Goal: Transaction & Acquisition: Purchase product/service

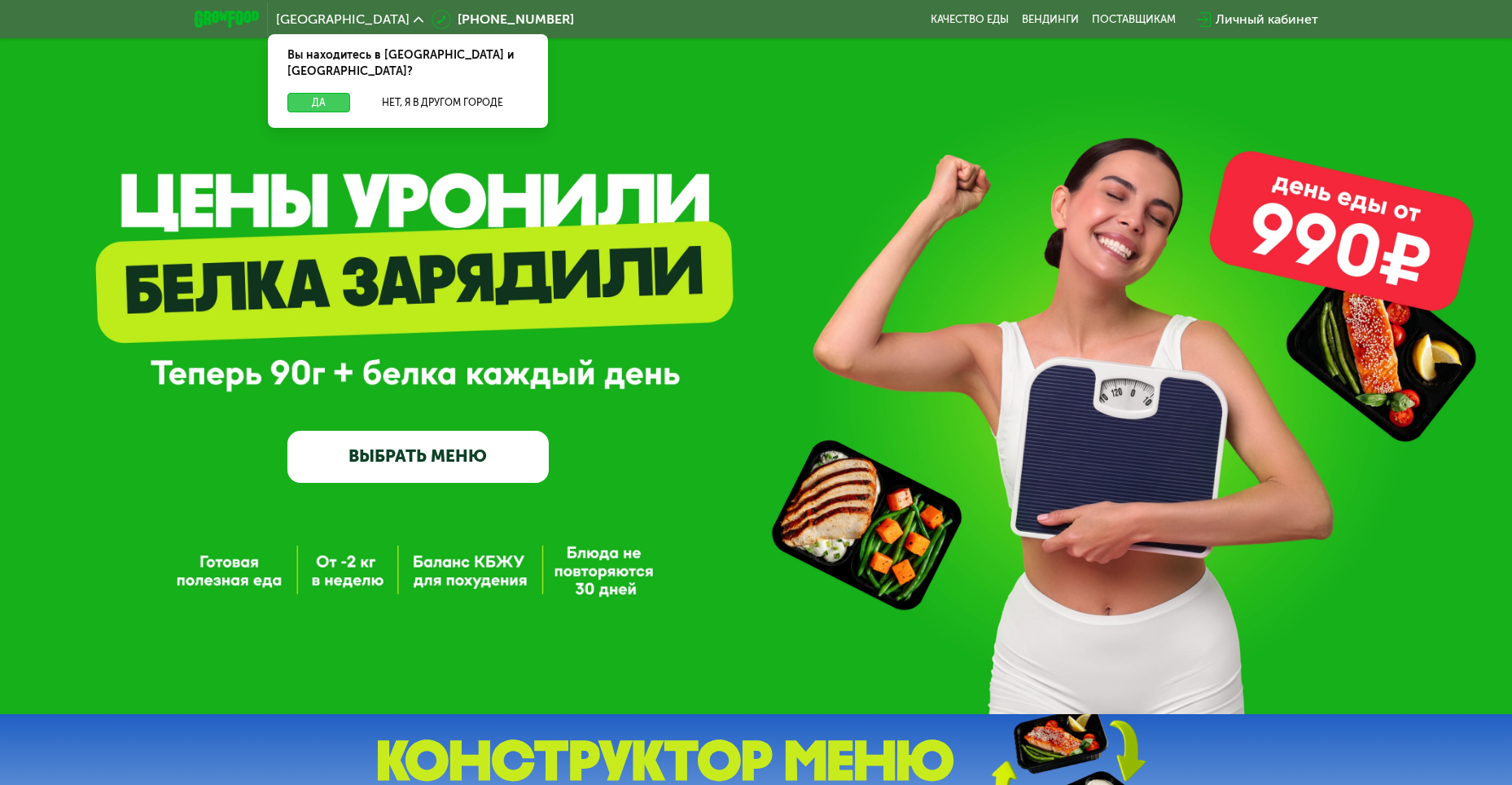
click at [331, 93] on button "Да" at bounding box center [318, 102] width 62 height 19
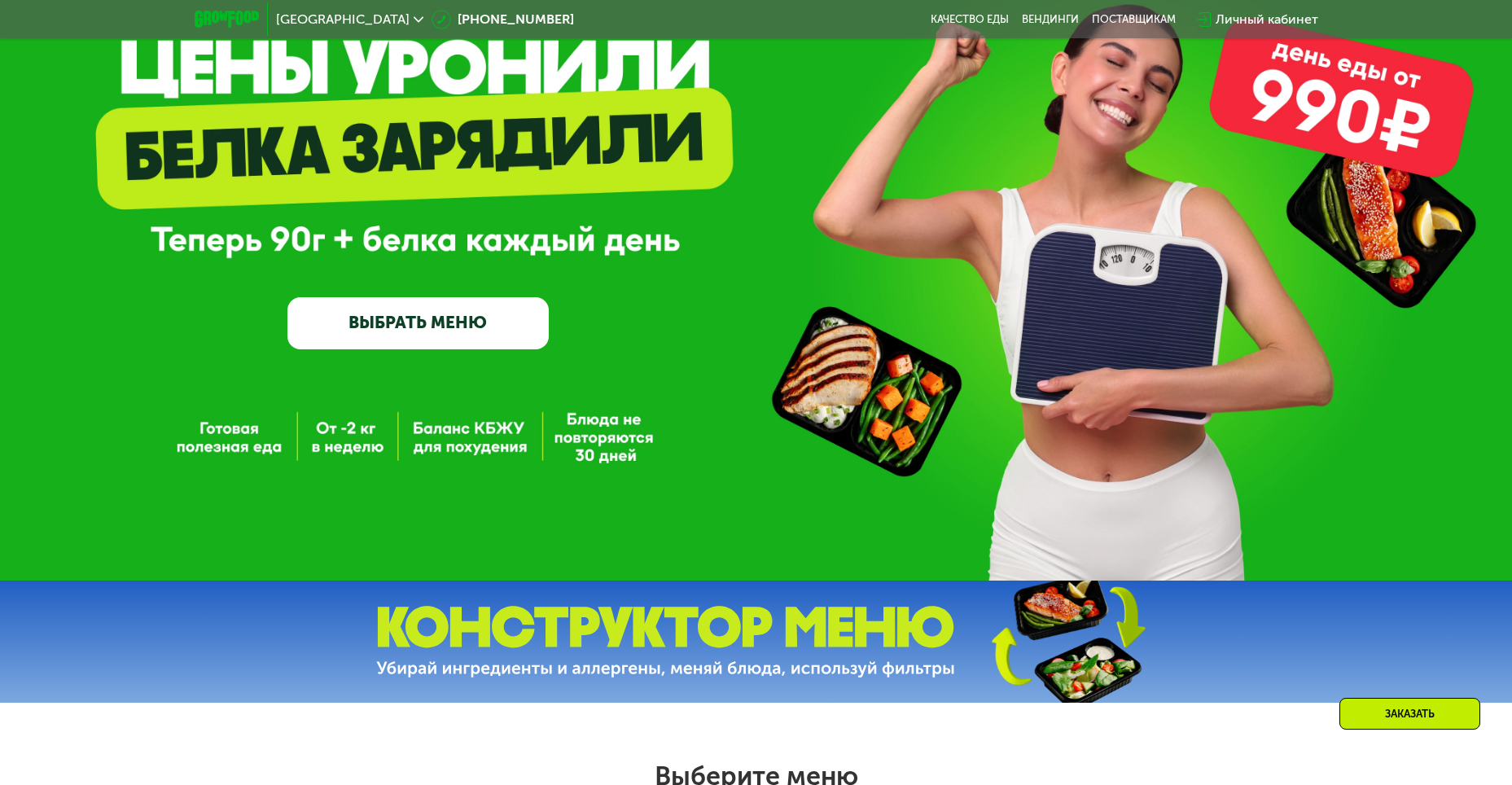
scroll to position [163, 0]
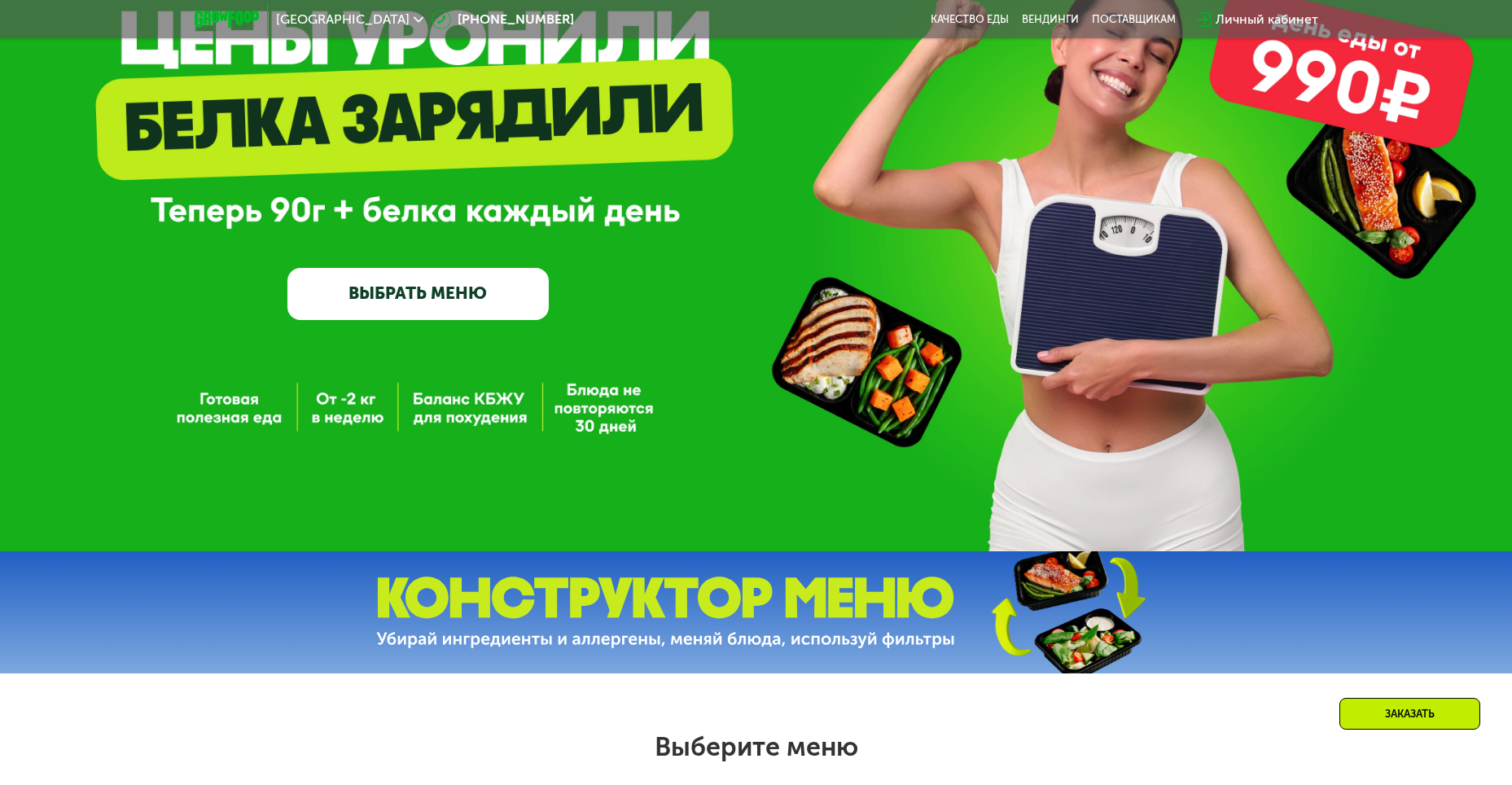
click at [396, 310] on link "ВЫБРАТЬ МЕНЮ" at bounding box center [418, 294] width 262 height 53
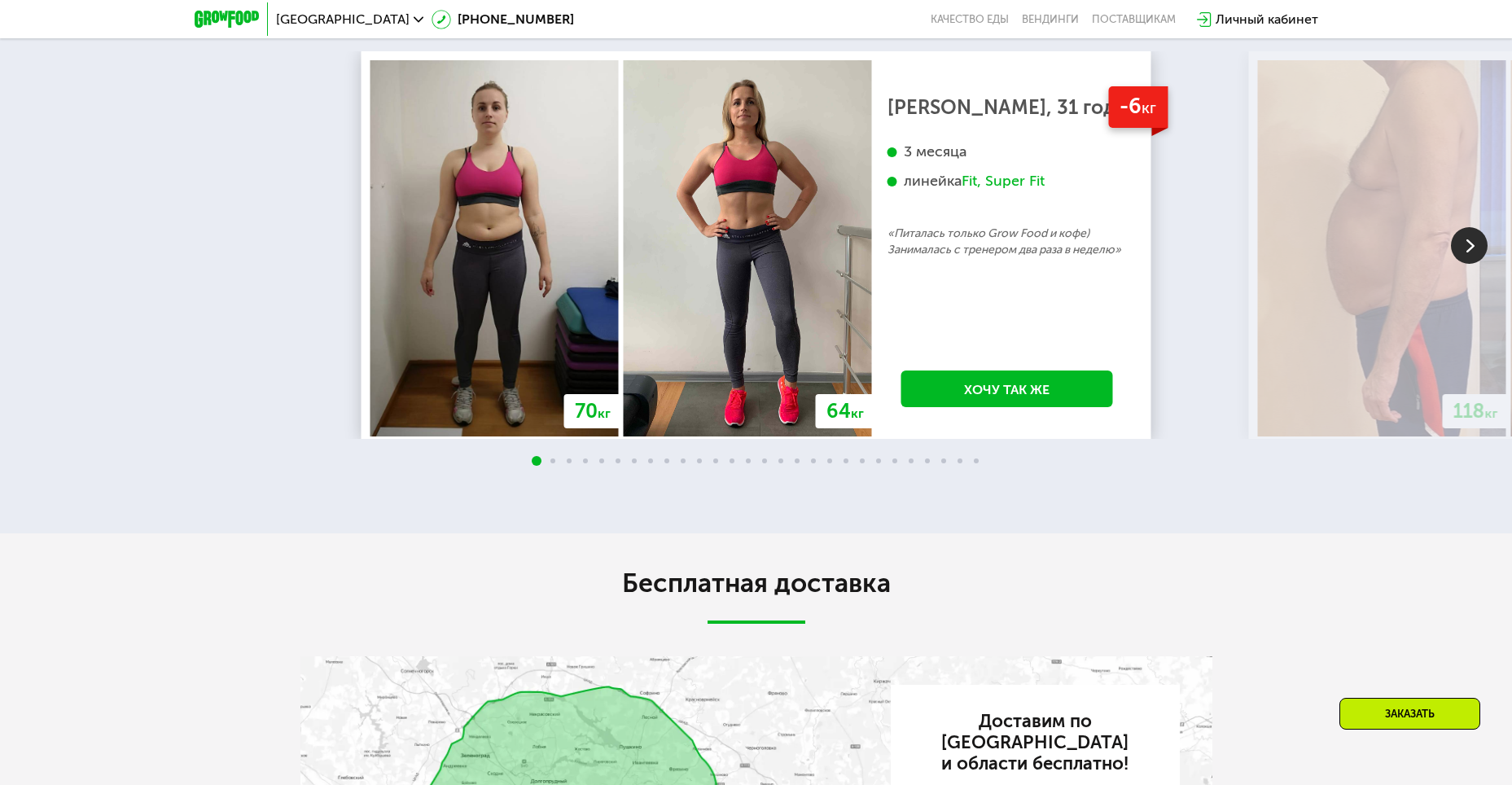
scroll to position [2979, 0]
click at [1473, 263] on img at bounding box center [1470, 245] width 37 height 37
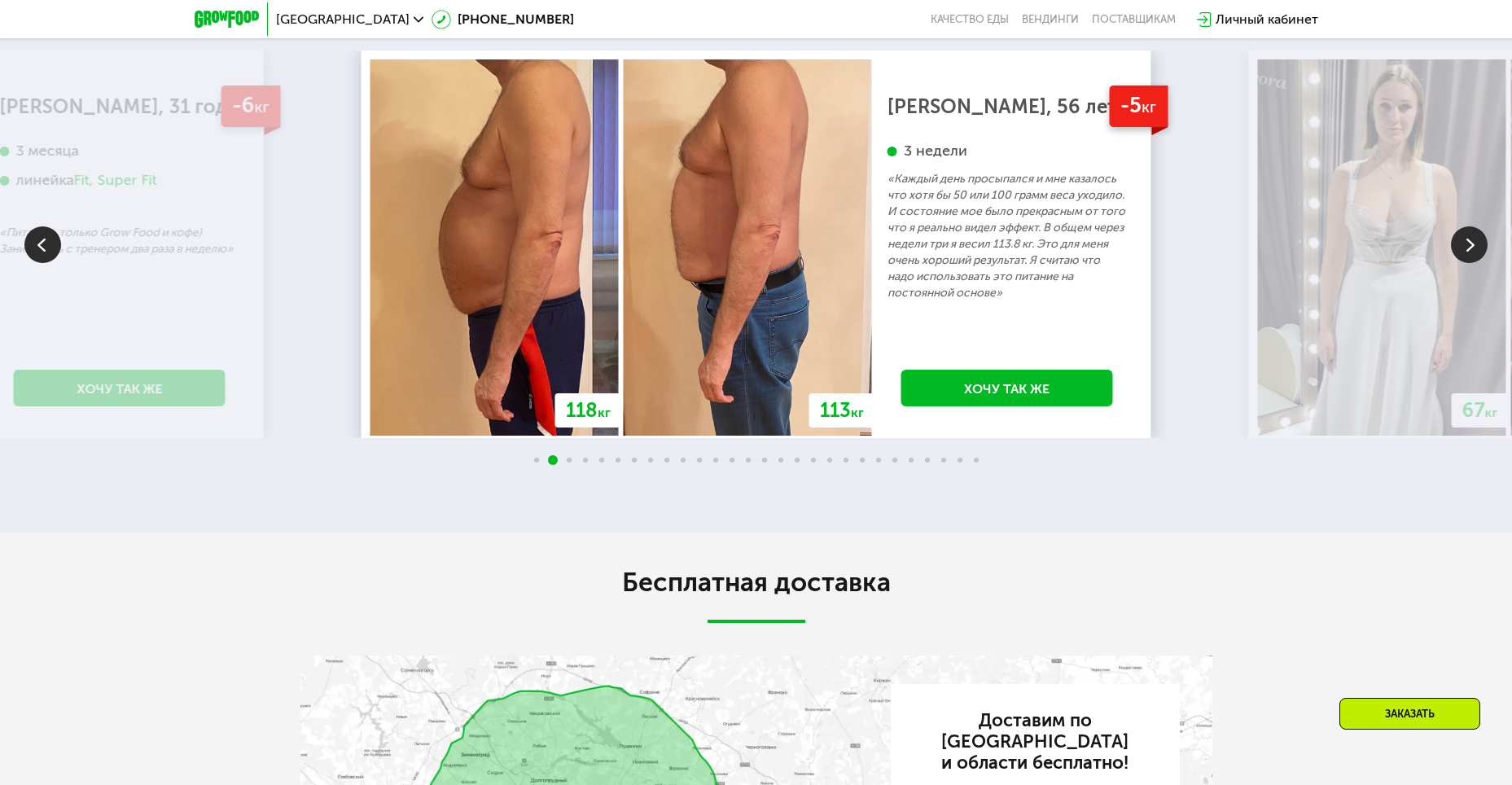
click at [1467, 263] on img at bounding box center [1470, 245] width 37 height 37
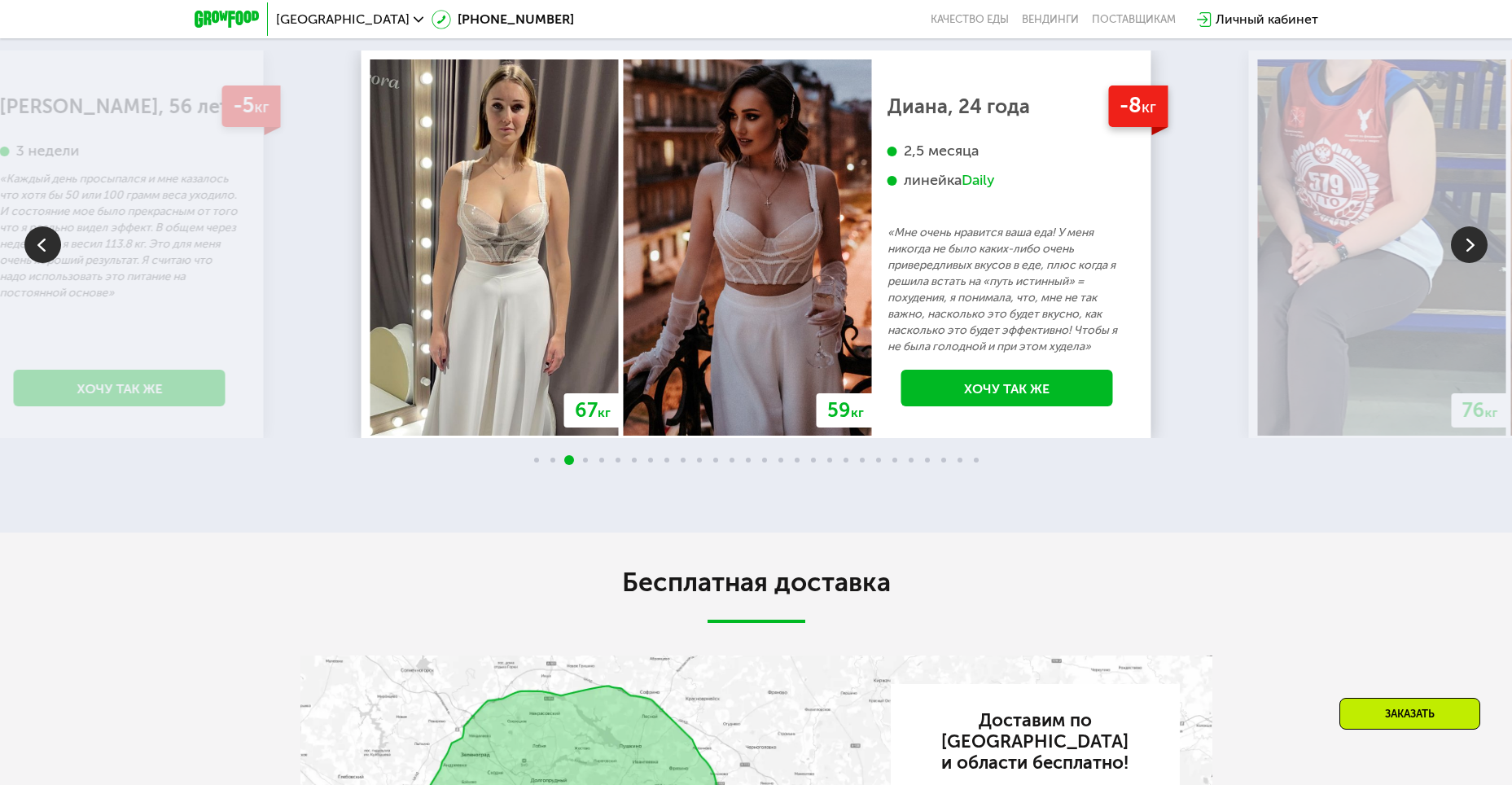
click at [1470, 263] on img at bounding box center [1470, 245] width 37 height 37
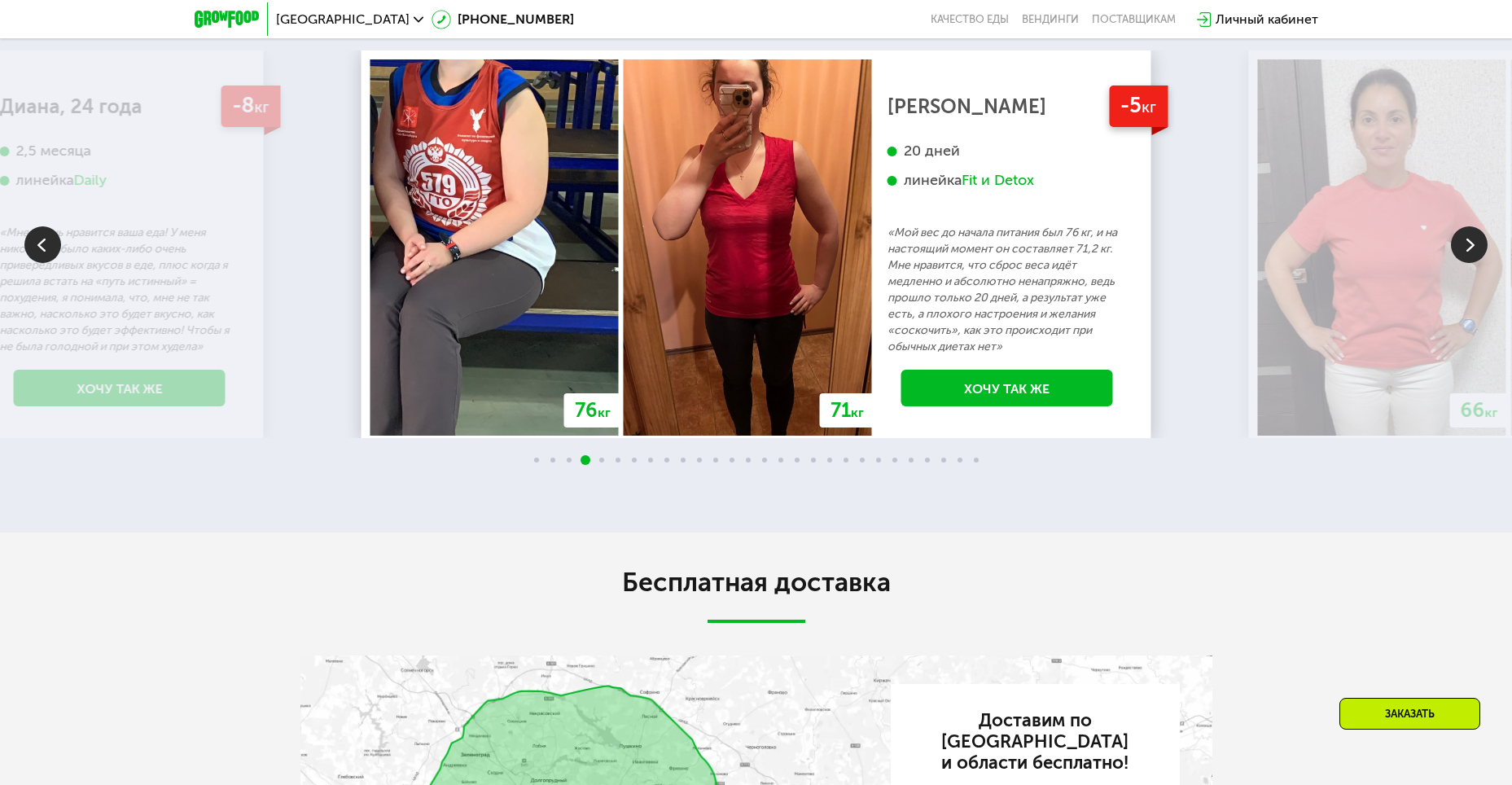
click at [1464, 263] on img at bounding box center [1470, 245] width 37 height 37
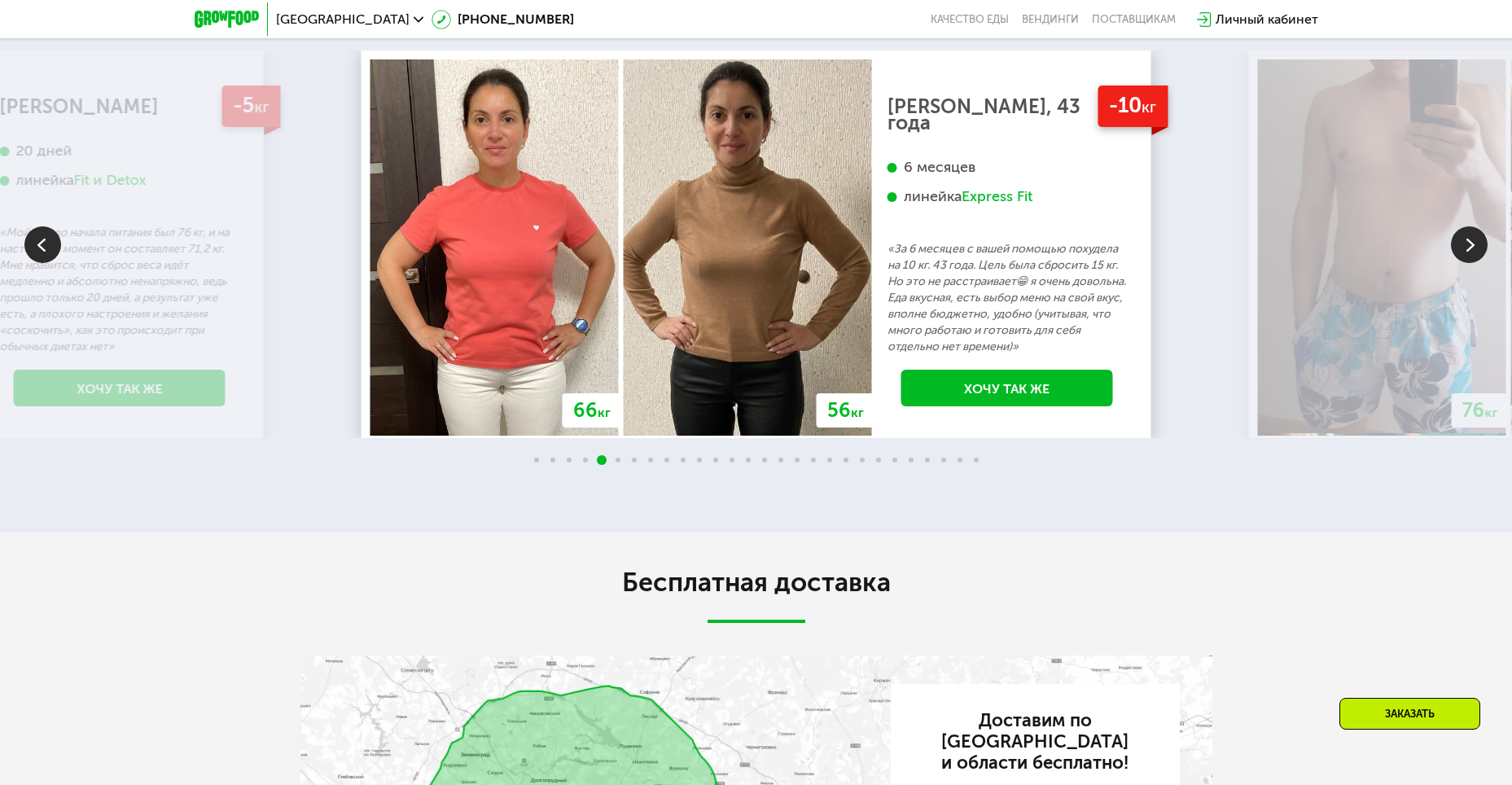
click at [1461, 263] on img at bounding box center [1470, 245] width 37 height 37
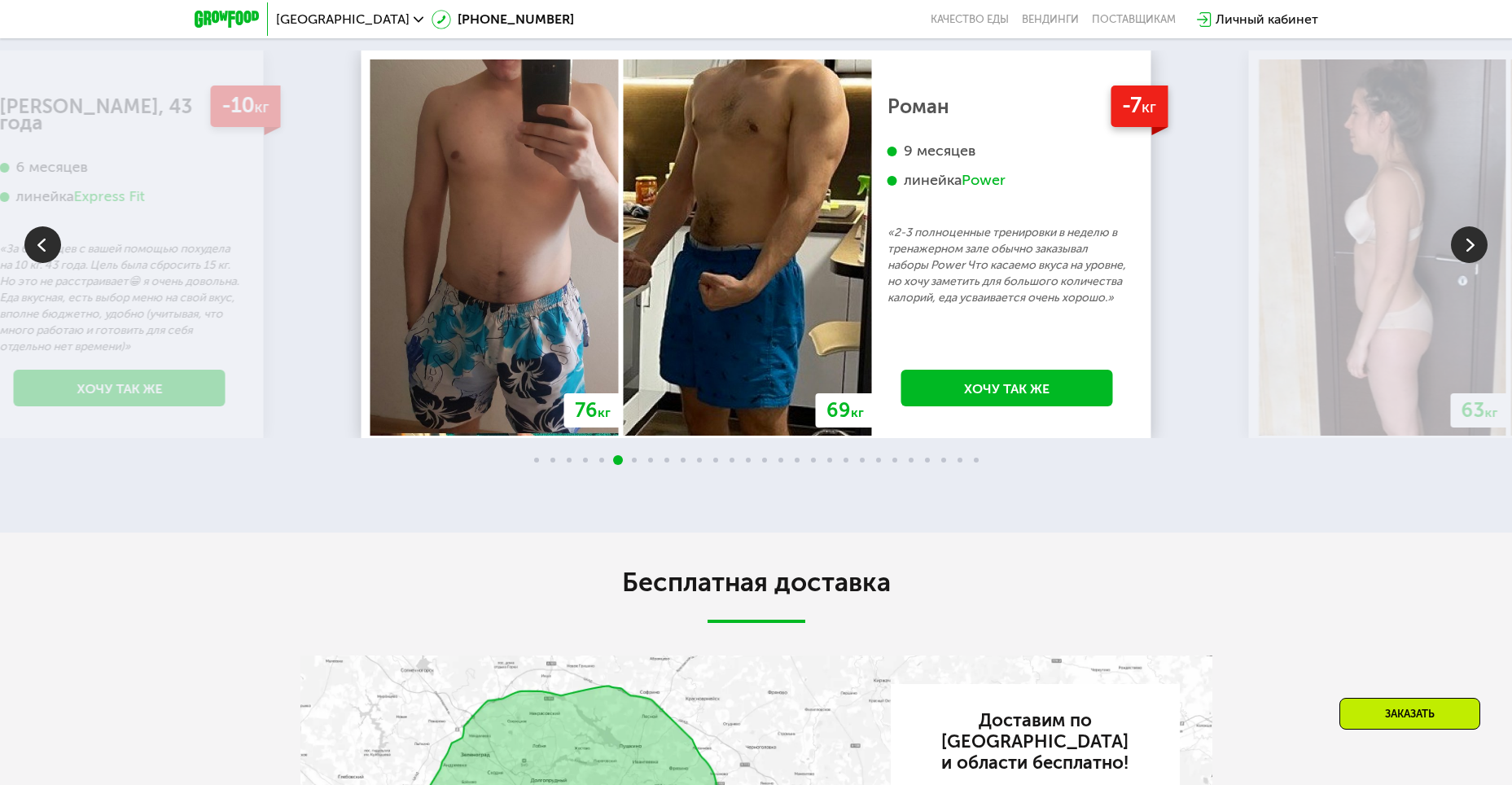
click at [1476, 263] on img at bounding box center [1470, 245] width 37 height 37
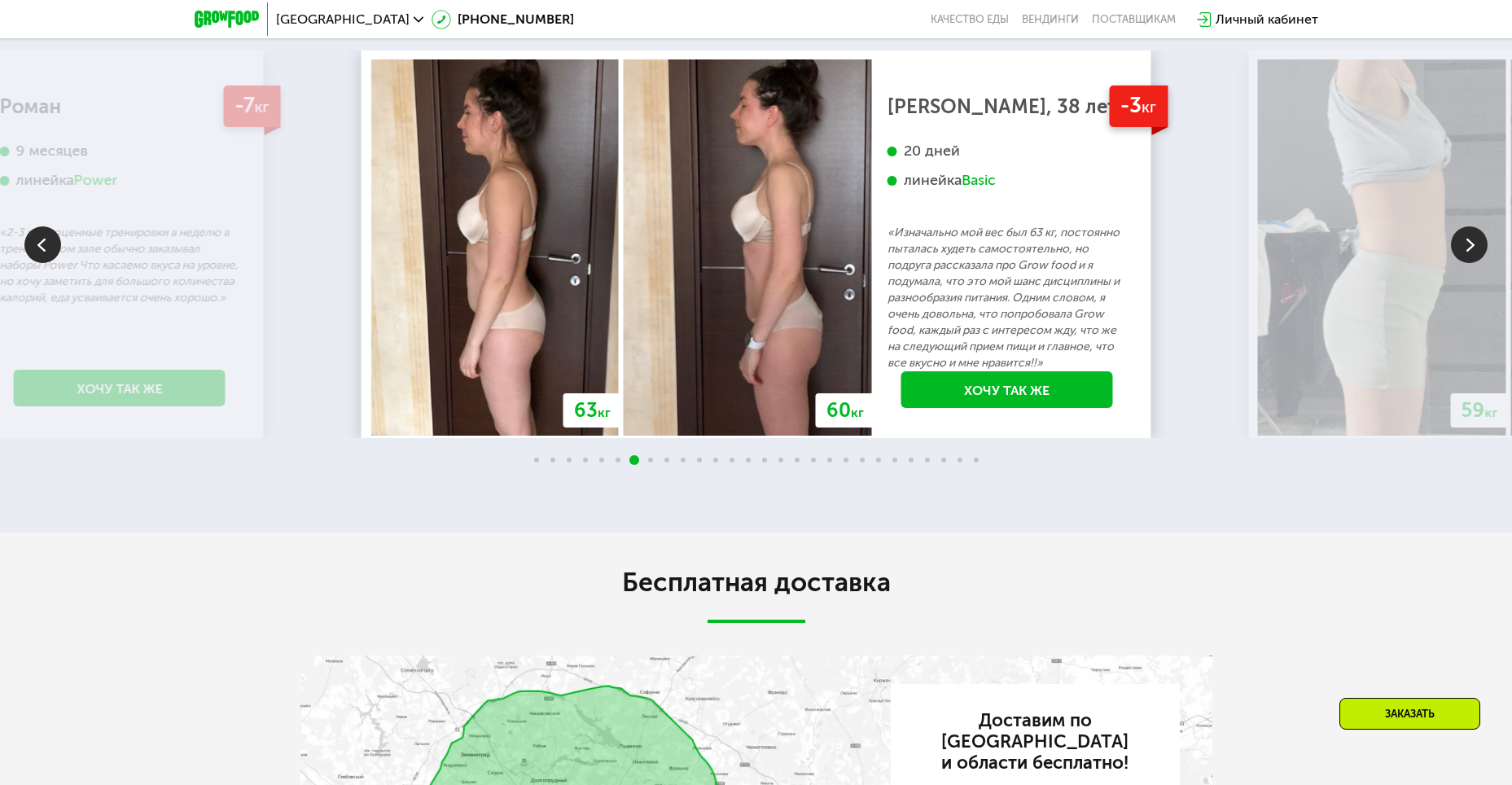
click at [1472, 263] on img at bounding box center [1470, 245] width 37 height 37
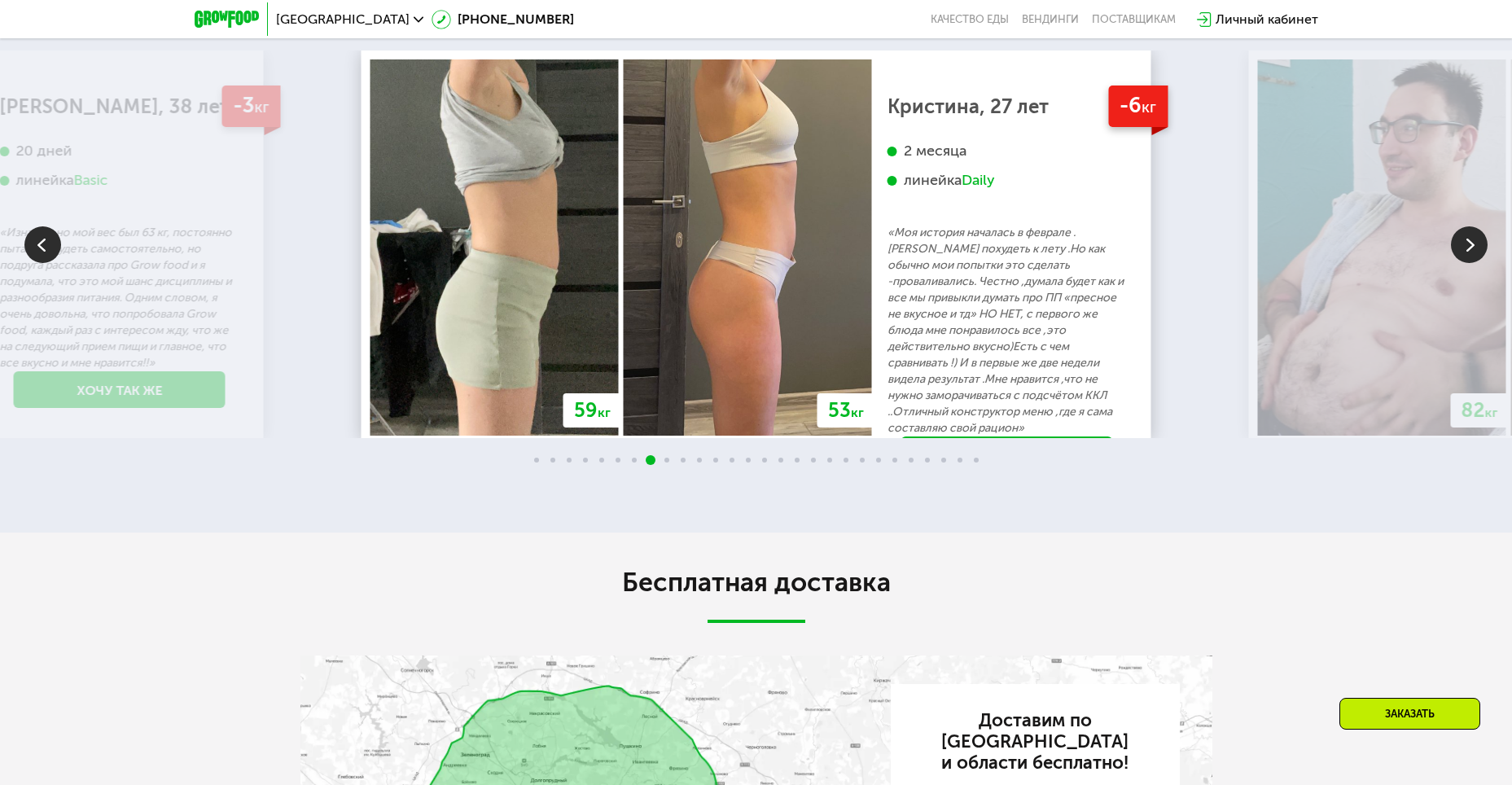
click at [1472, 263] on img at bounding box center [1470, 245] width 37 height 37
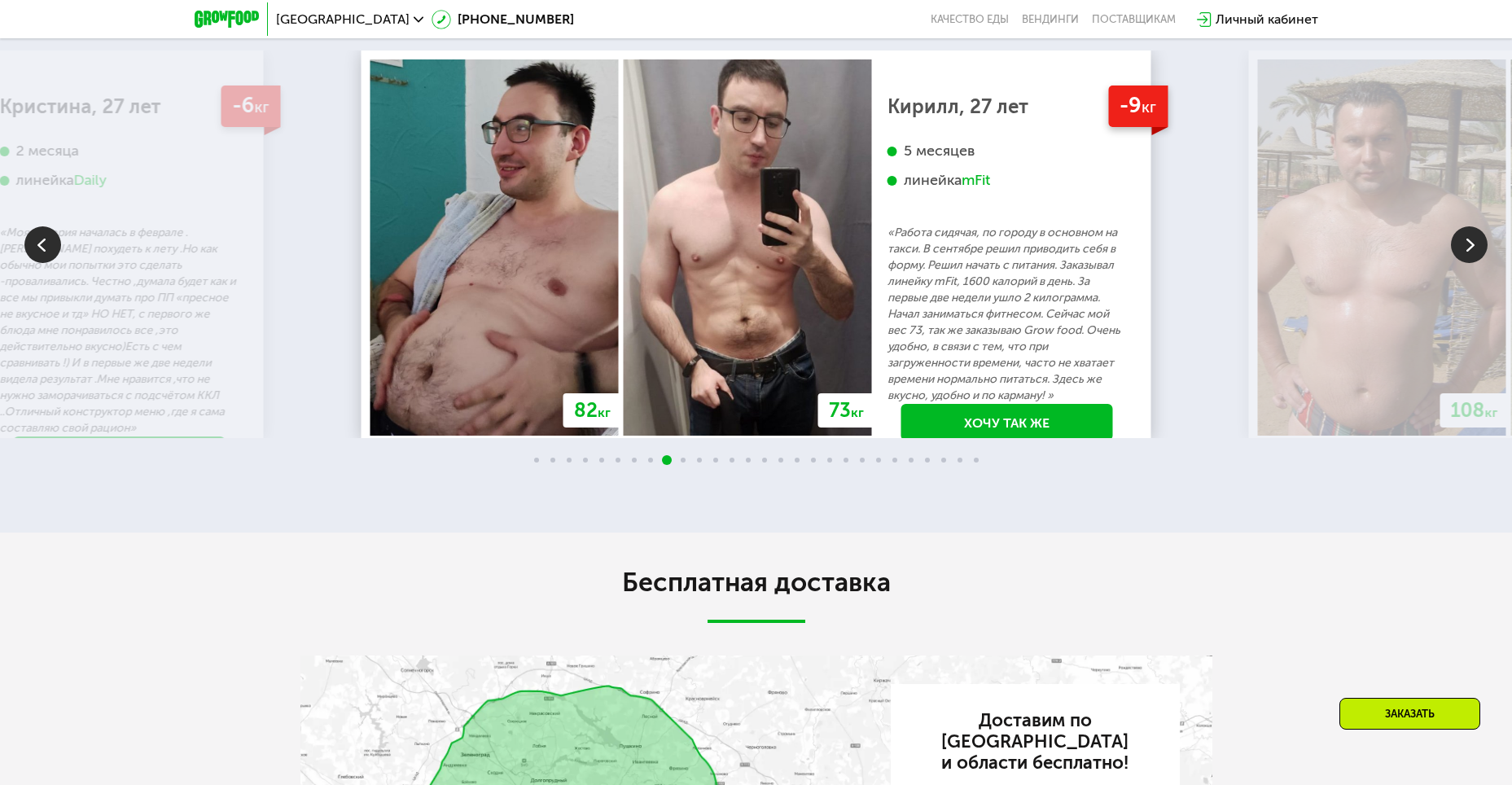
click at [1470, 263] on img at bounding box center [1470, 245] width 37 height 37
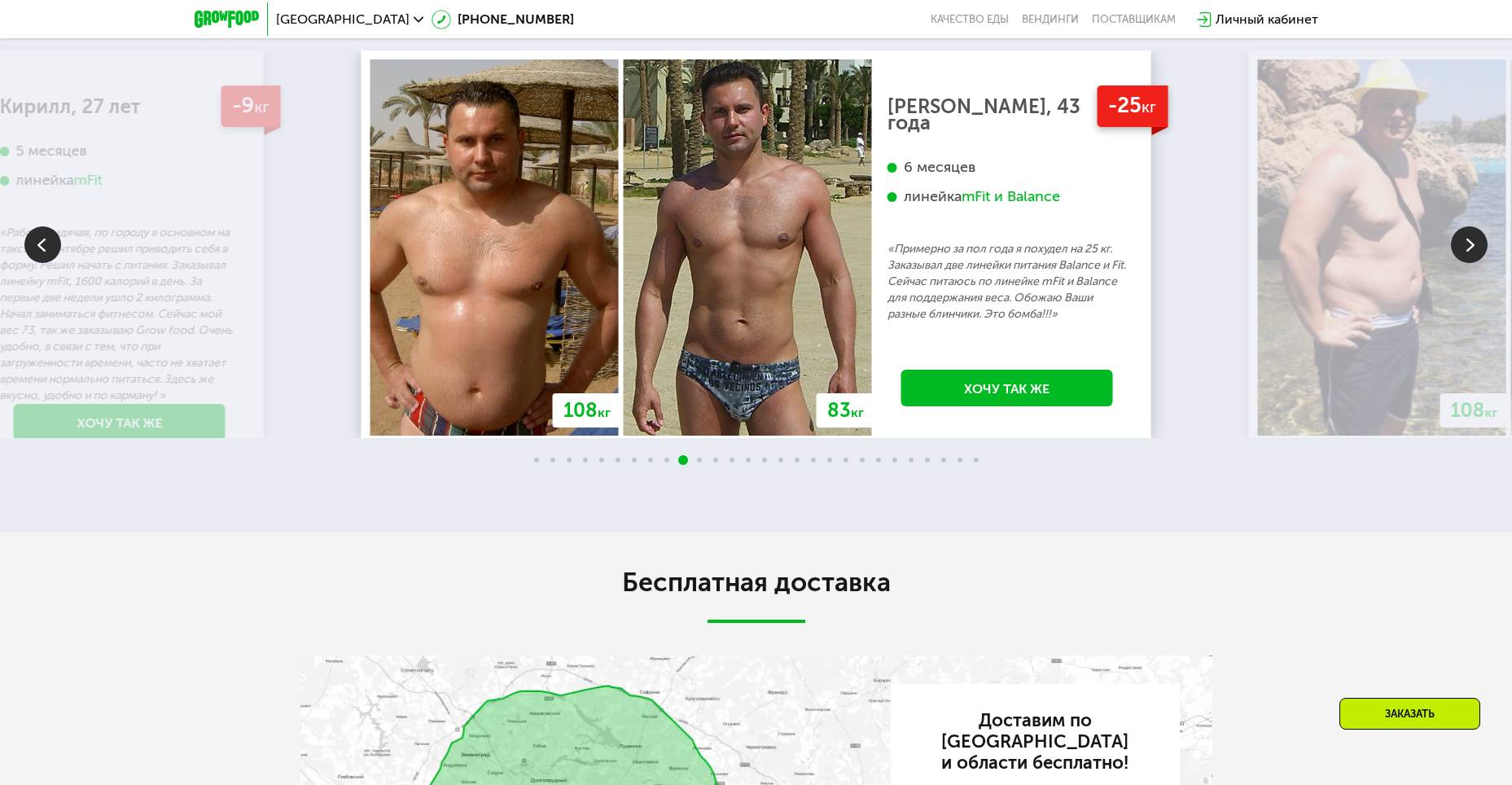
click at [1458, 263] on img at bounding box center [1470, 245] width 37 height 37
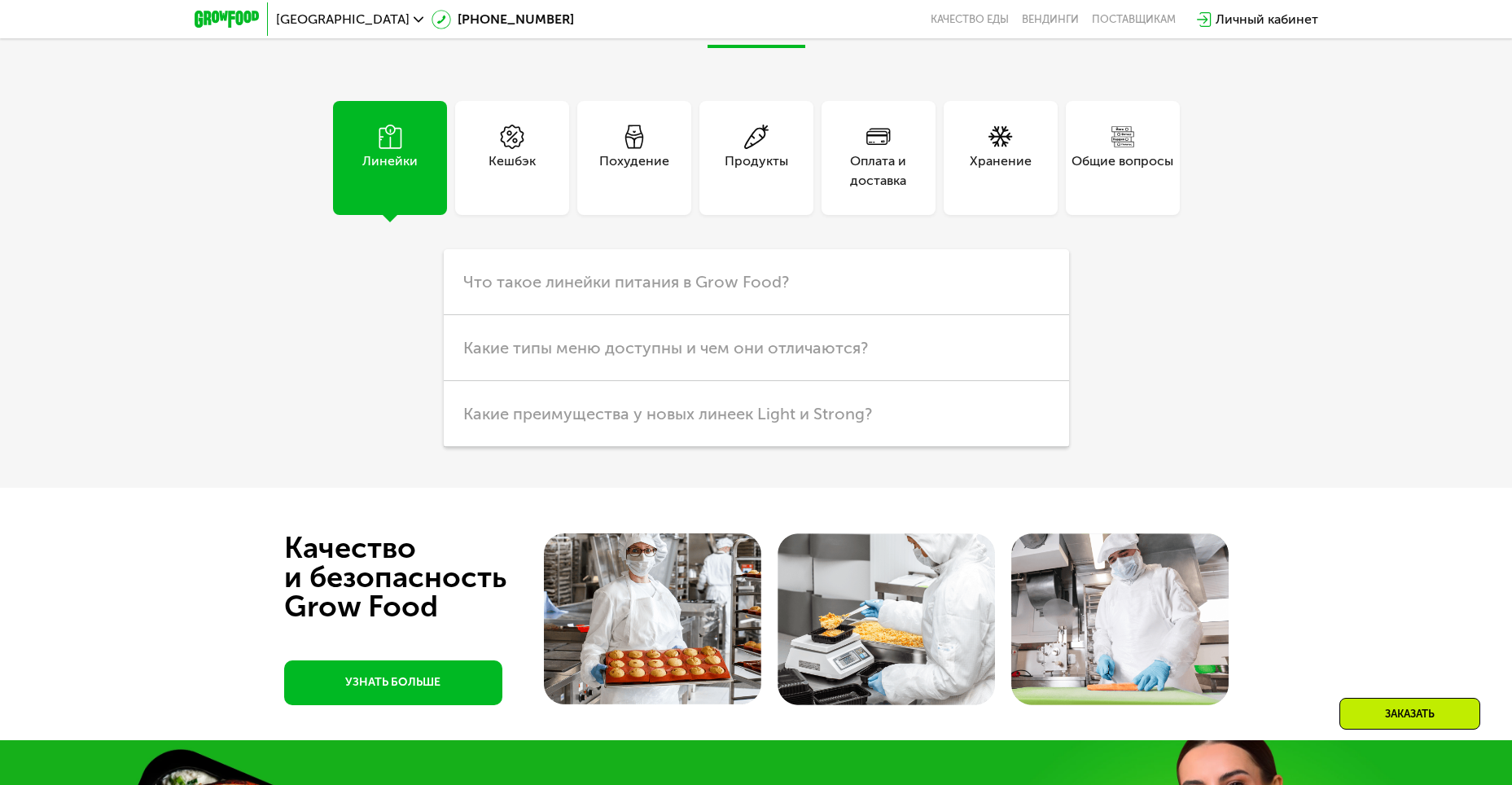
scroll to position [4282, 0]
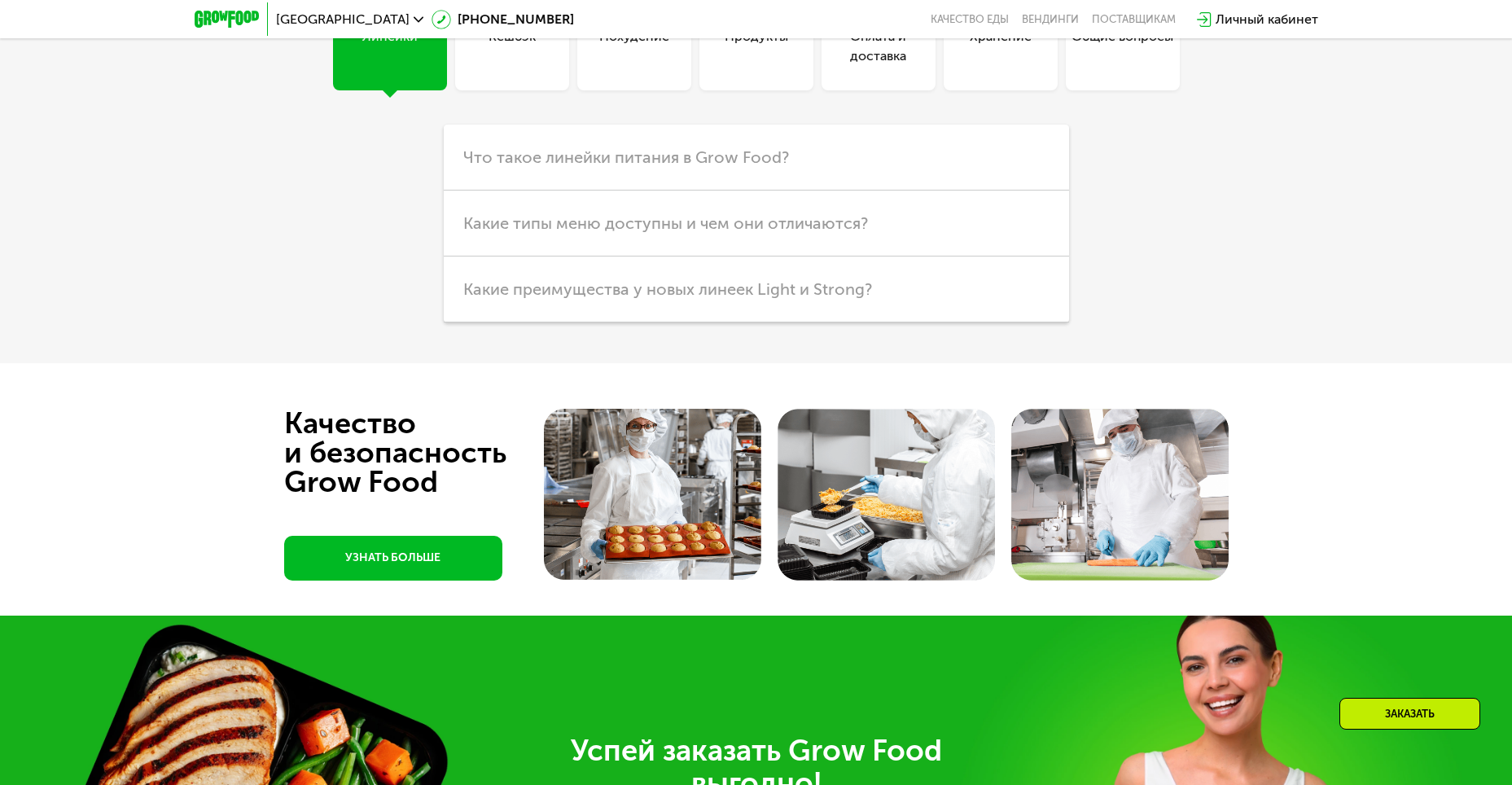
click at [629, 66] on div "Похудение" at bounding box center [635, 47] width 70 height 39
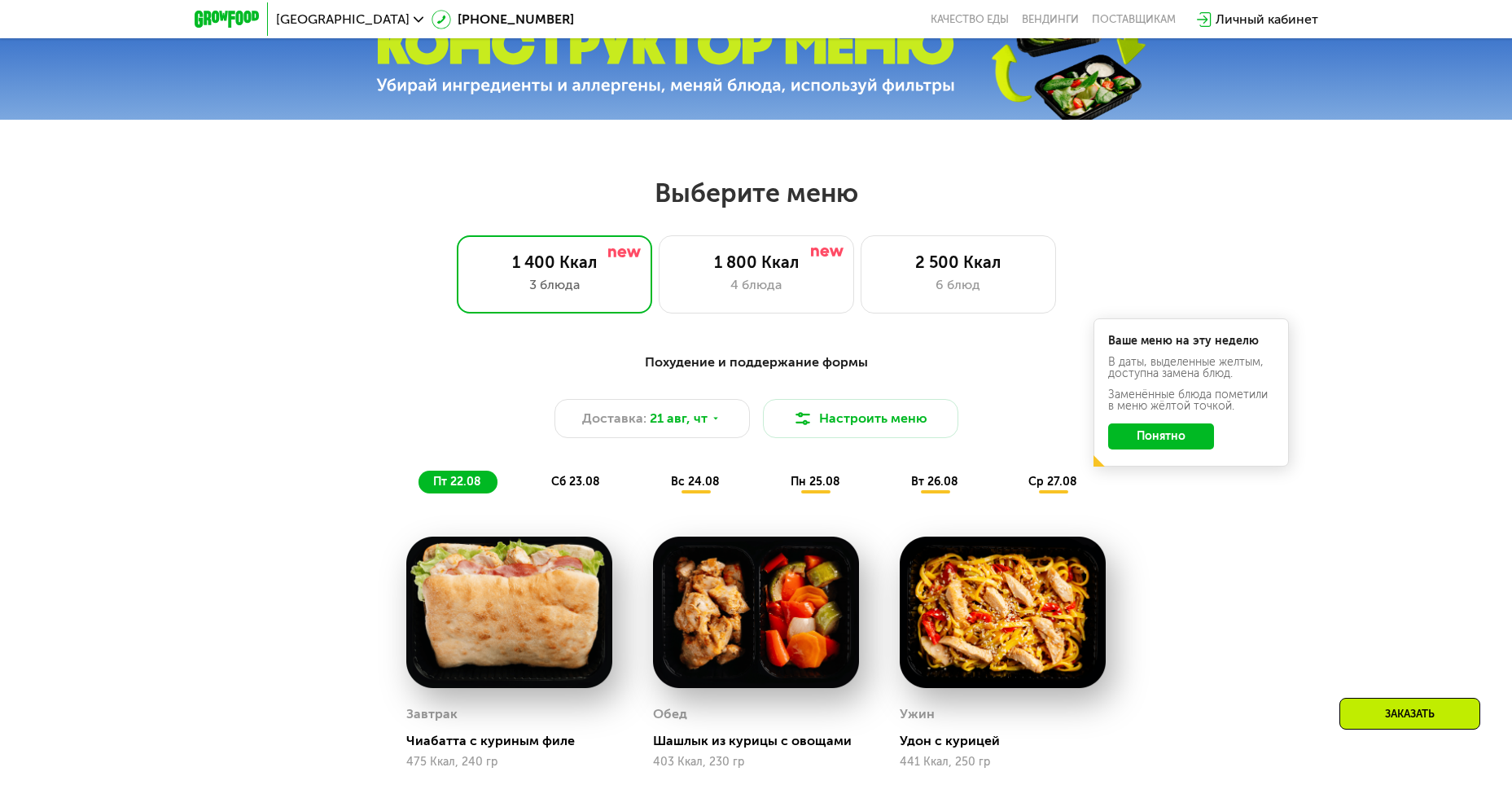
scroll to position [650, 0]
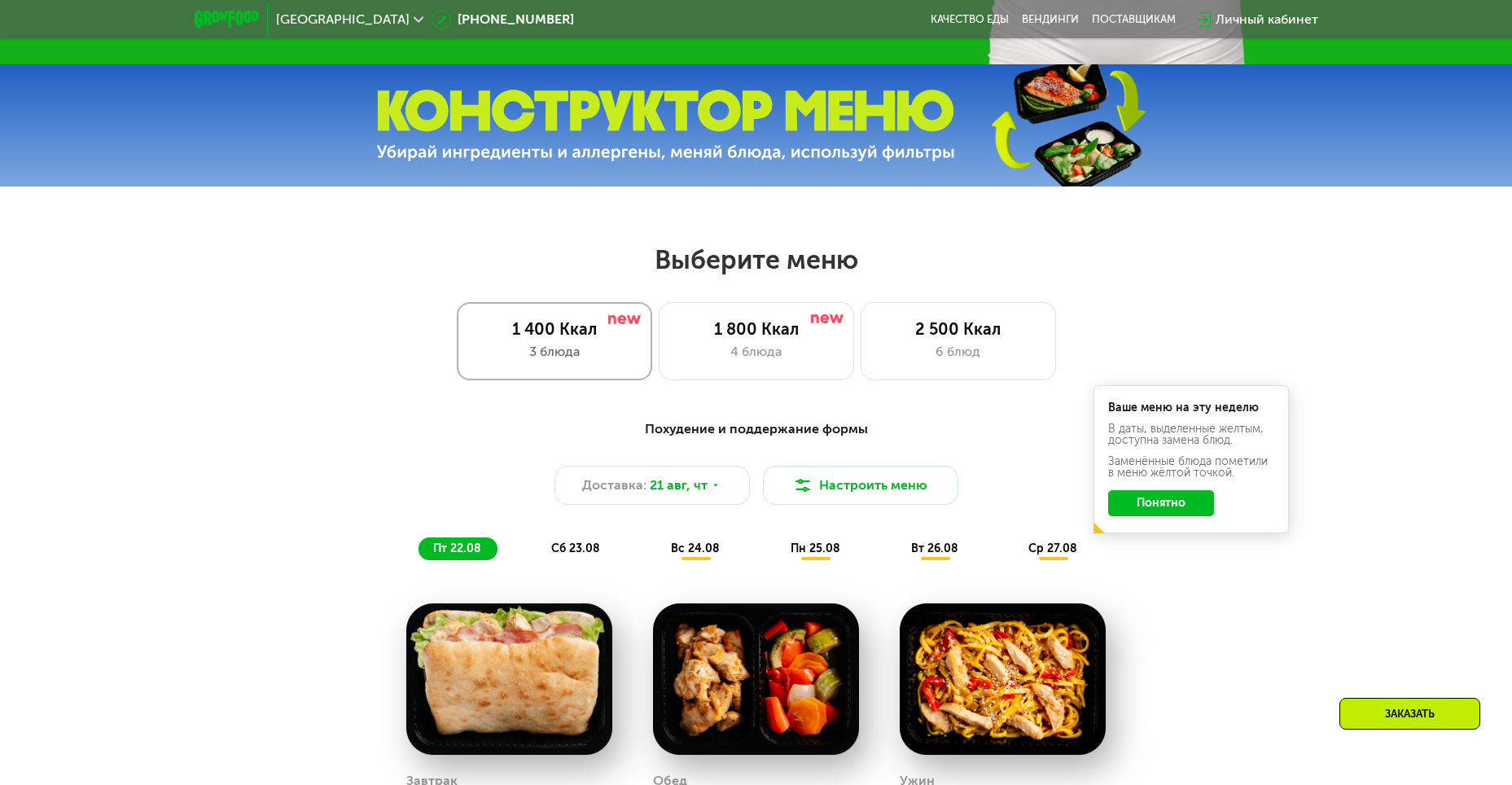
click at [538, 352] on div "3 блюда" at bounding box center [555, 352] width 162 height 19
click at [816, 490] on button "Настроить меню" at bounding box center [861, 485] width 196 height 39
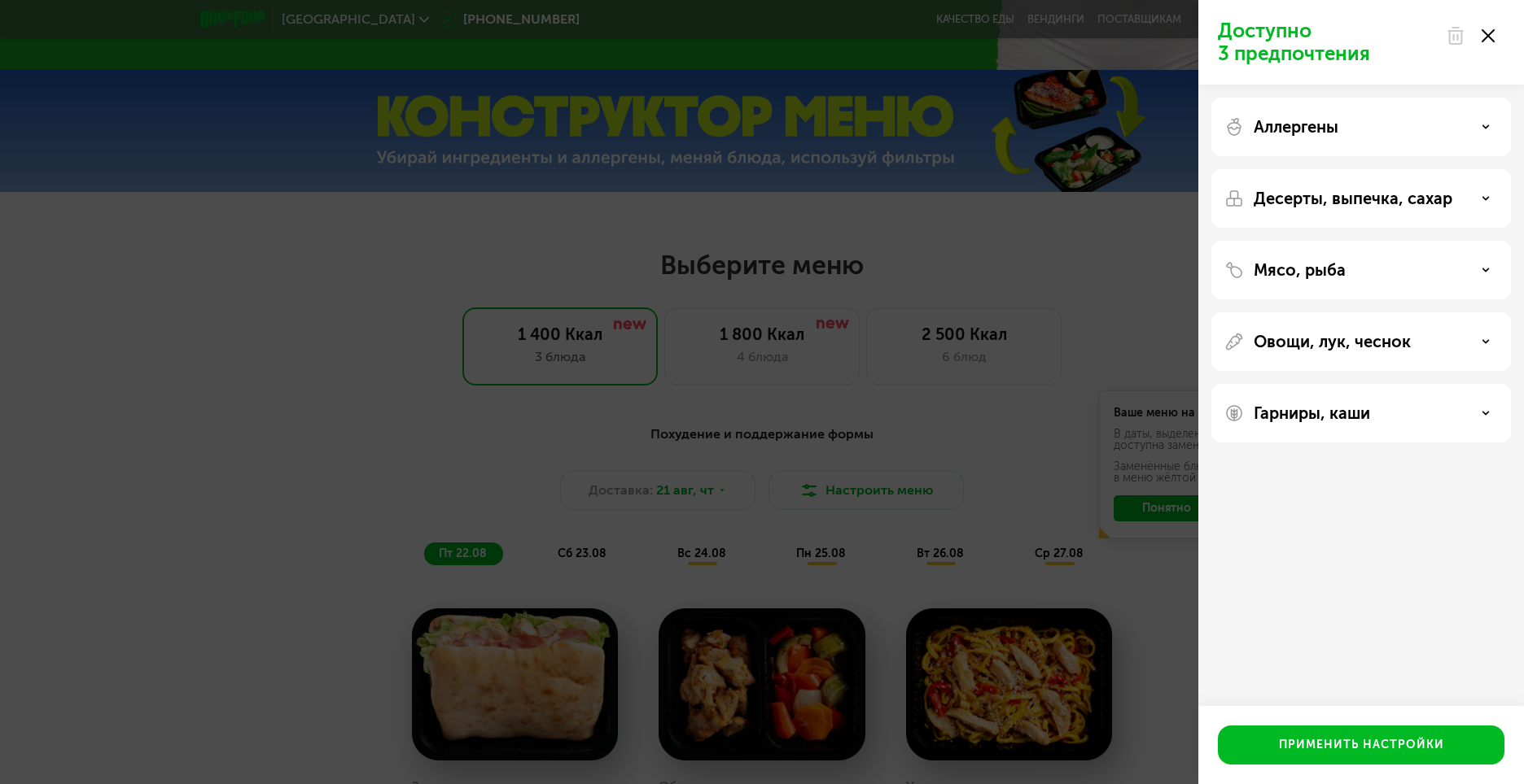
click at [1293, 130] on p "Аллергены" at bounding box center [1295, 126] width 85 height 19
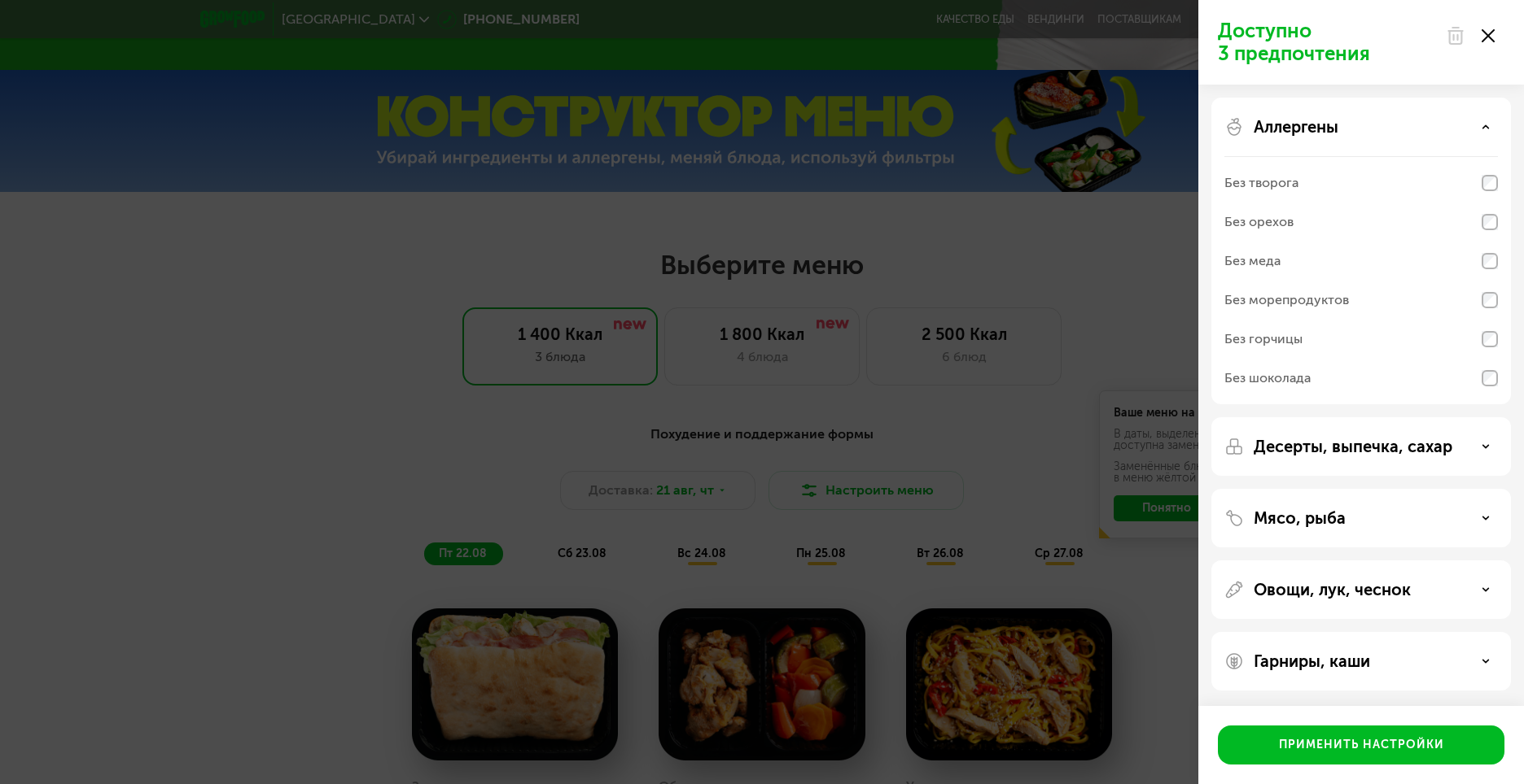
click at [1488, 127] on use at bounding box center [1486, 126] width 6 height 3
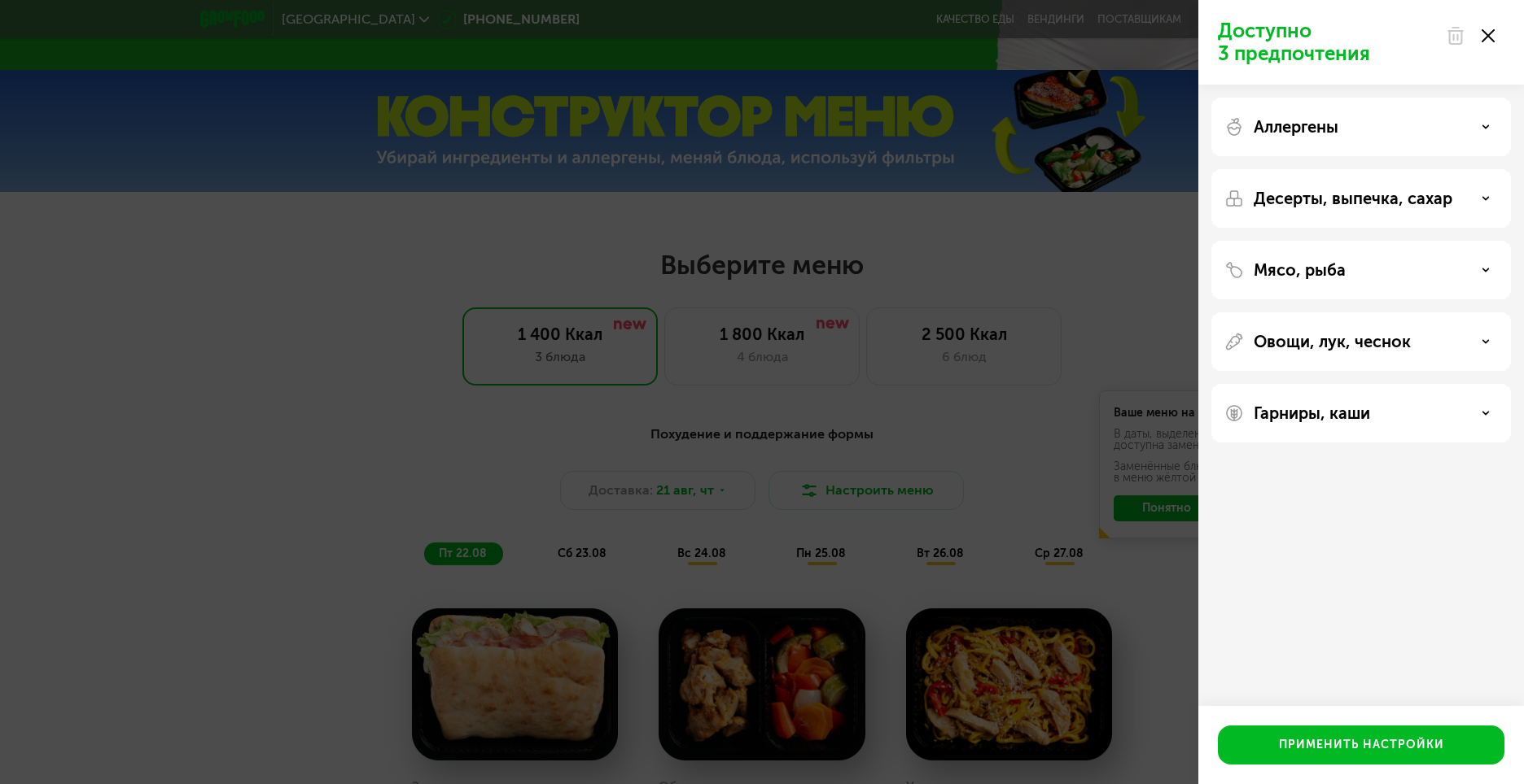
click at [1411, 241] on div "Десерты, выпечка, сахар" at bounding box center [1361, 270] width 300 height 58
click at [1401, 202] on p "Десерты, выпечка, сахар" at bounding box center [1353, 198] width 199 height 19
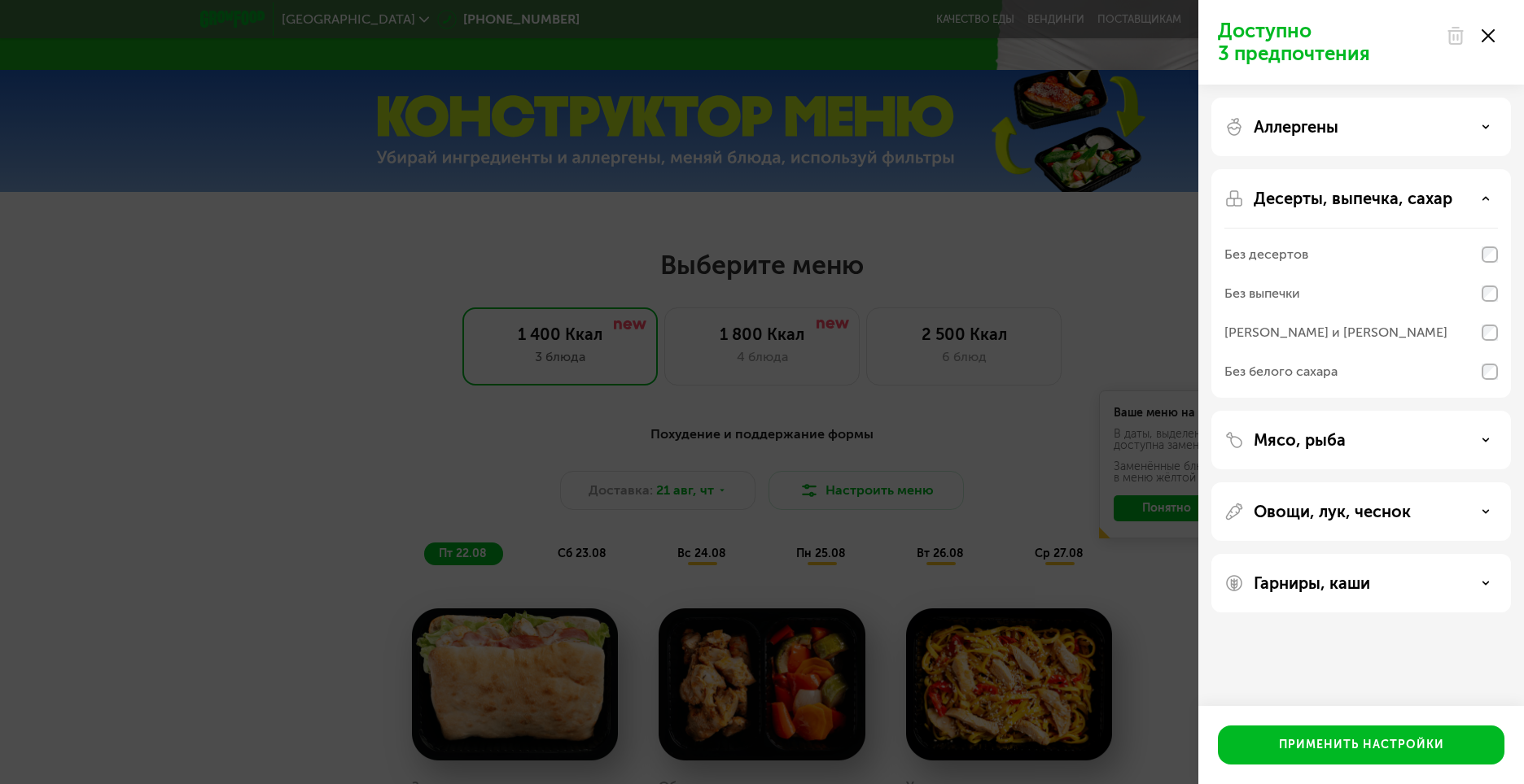
click at [1485, 196] on icon at bounding box center [1485, 198] width 8 height 8
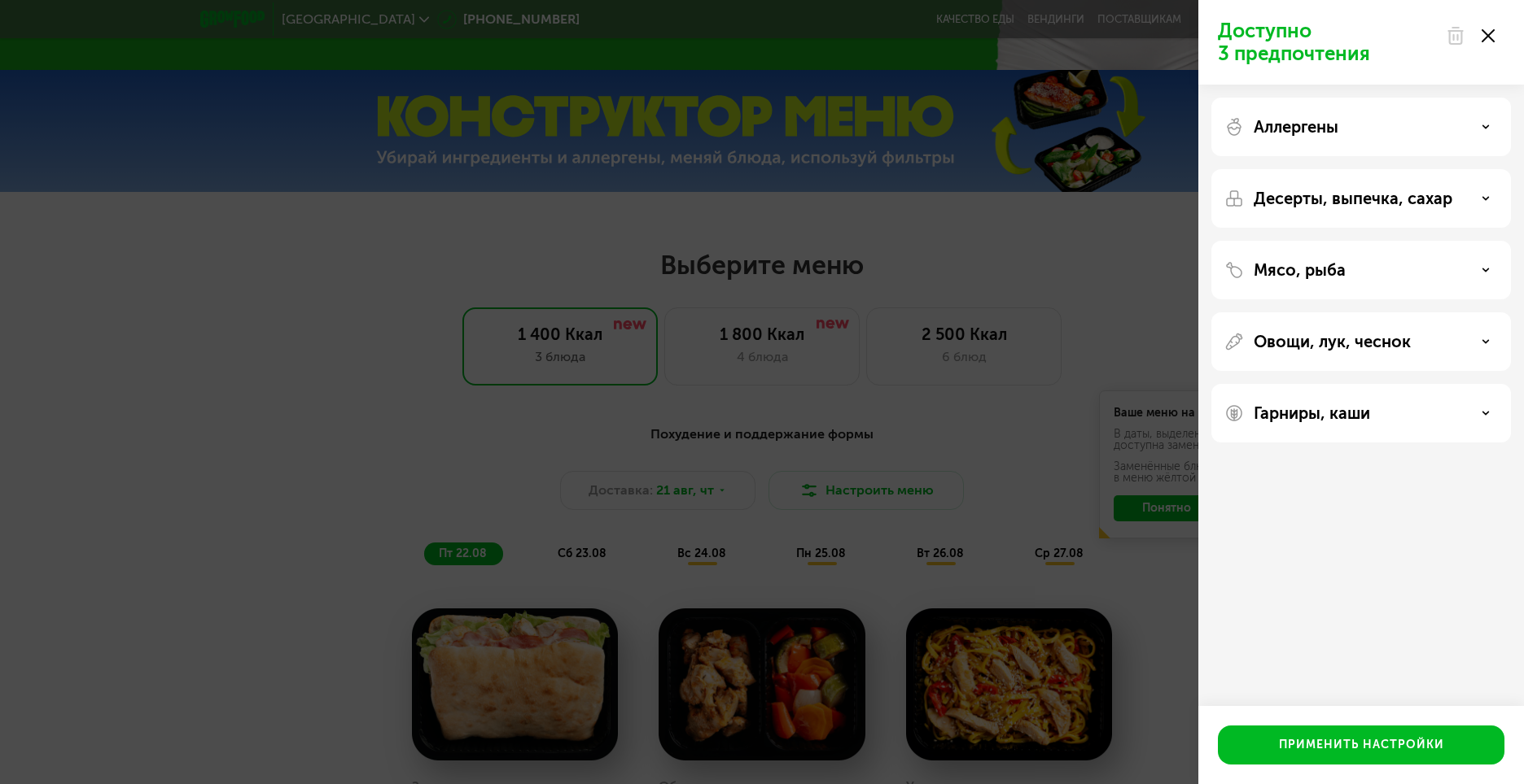
click at [1093, 325] on div "Доступно 3 предпочтения Аллергены Десерты, выпечка, сахар Мясо, рыба Овощи, лук…" at bounding box center [762, 392] width 1524 height 784
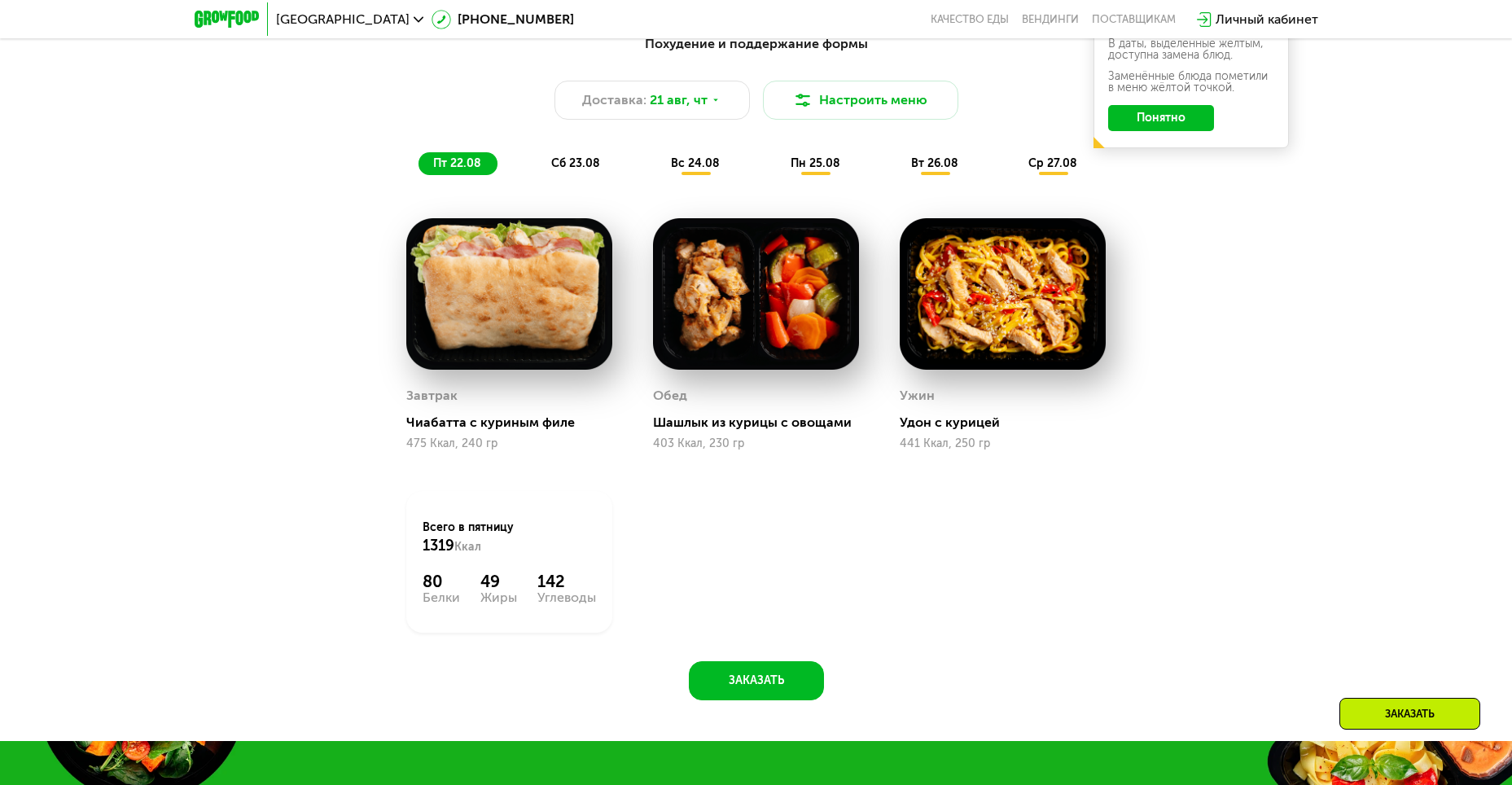
scroll to position [1058, 0]
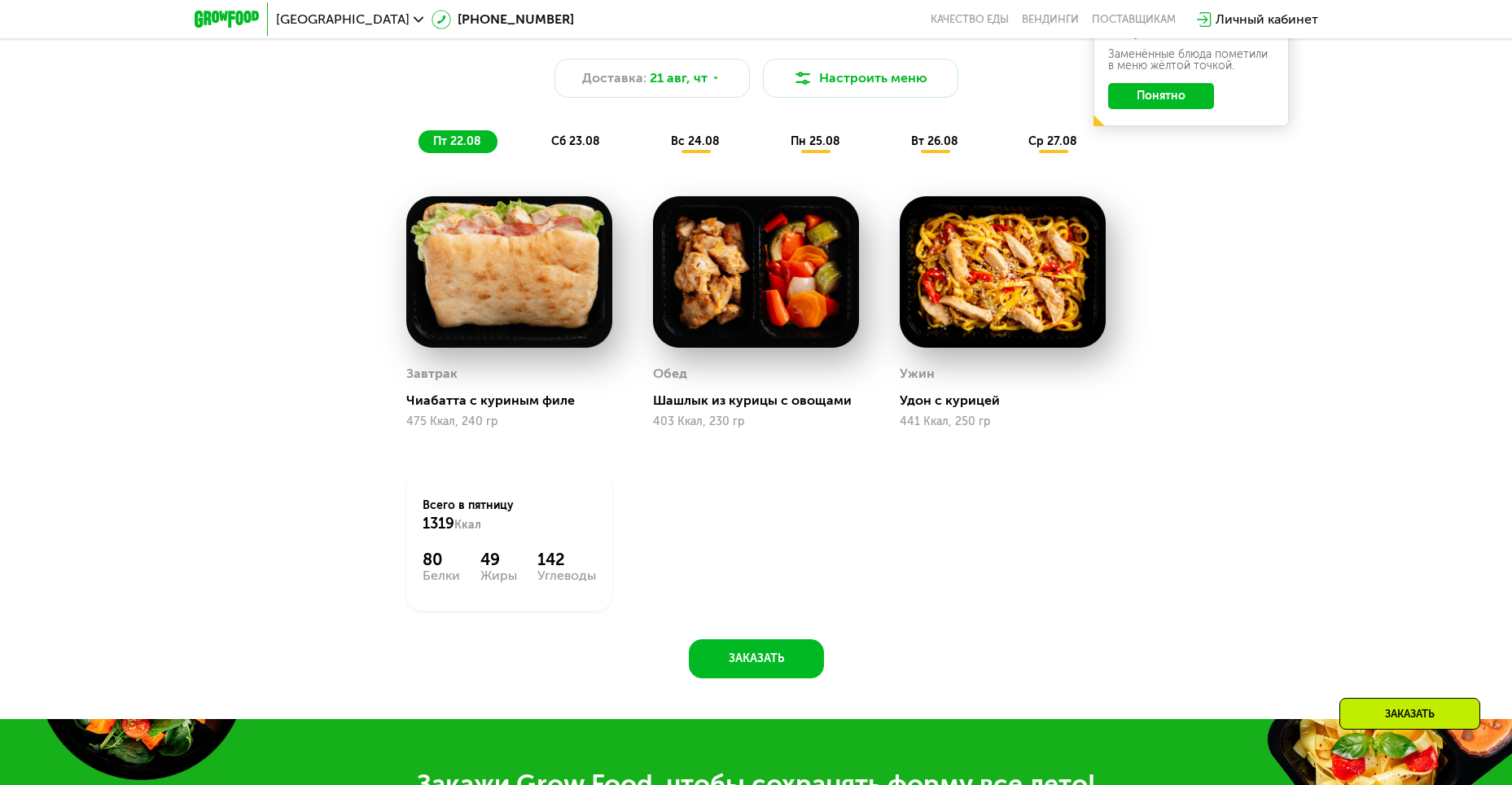
click at [987, 298] on img at bounding box center [1003, 273] width 206 height 152
click at [656, 137] on div "сб 23.08" at bounding box center [696, 141] width 80 height 22
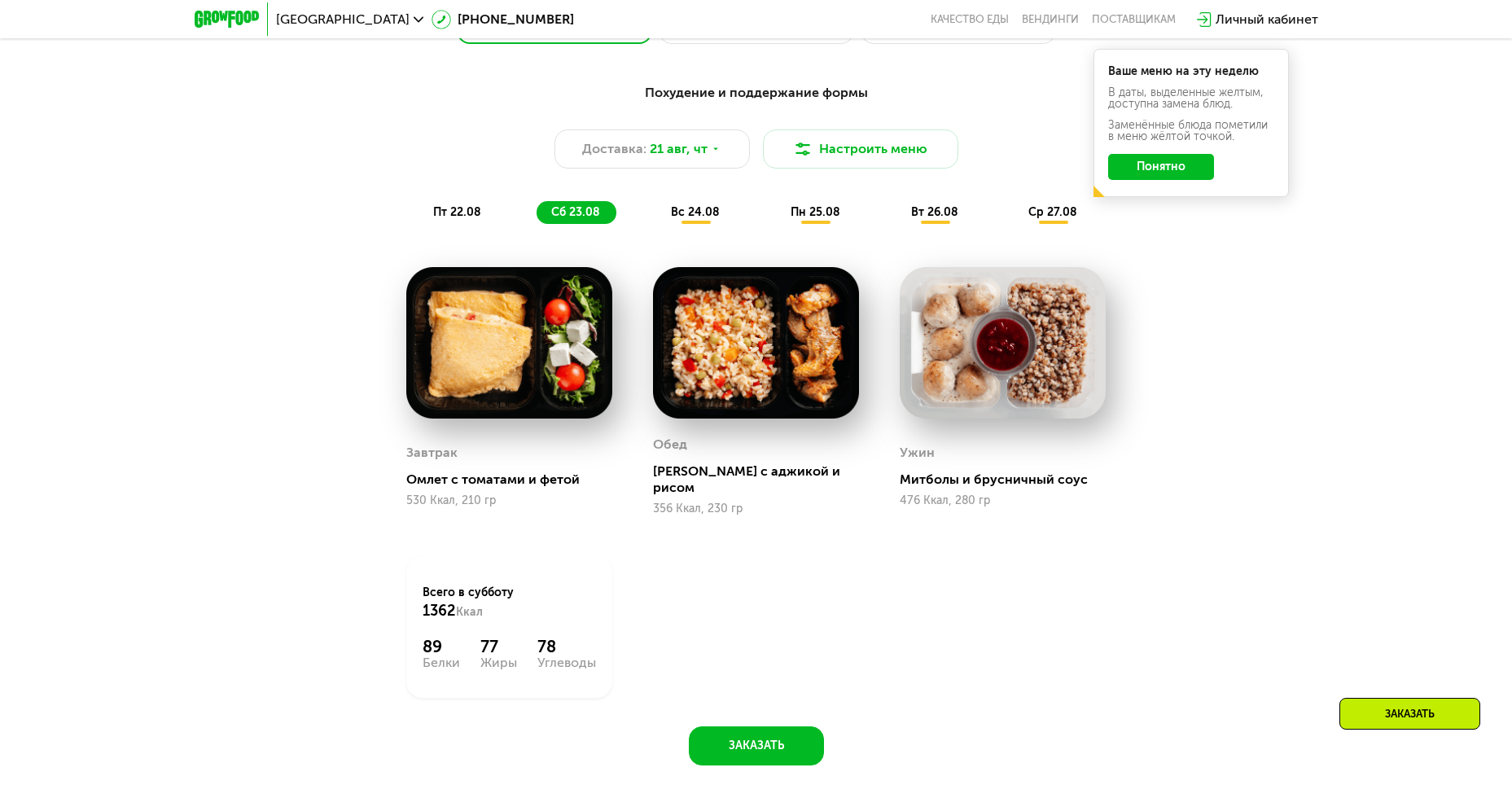
scroll to position [976, 0]
